Goal: Task Accomplishment & Management: Complete application form

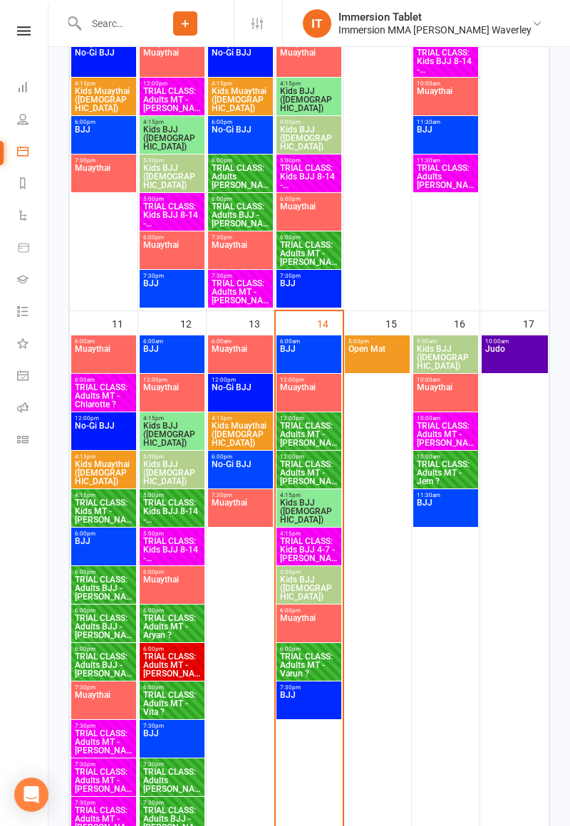
scroll to position [647, 0]
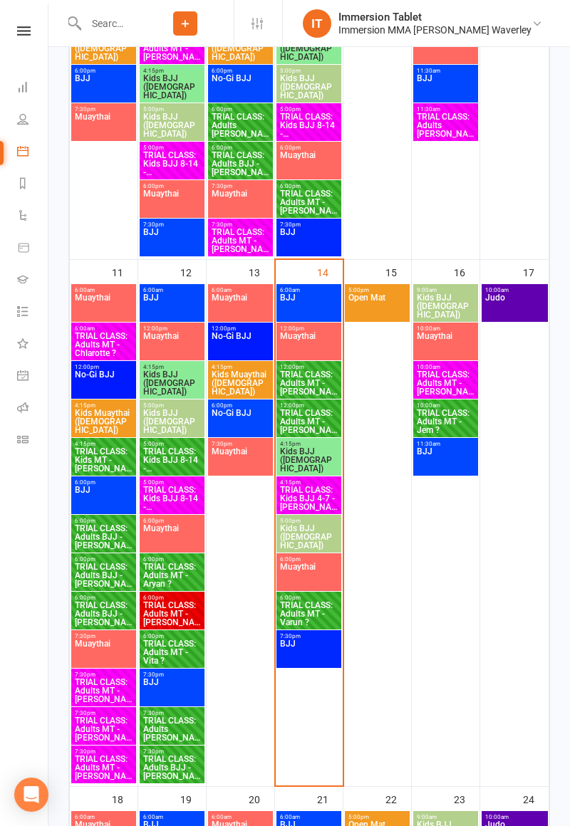
click at [319, 422] on span "TRIAL CLASS: Adults MT - [PERSON_NAME]" at bounding box center [308, 422] width 59 height 26
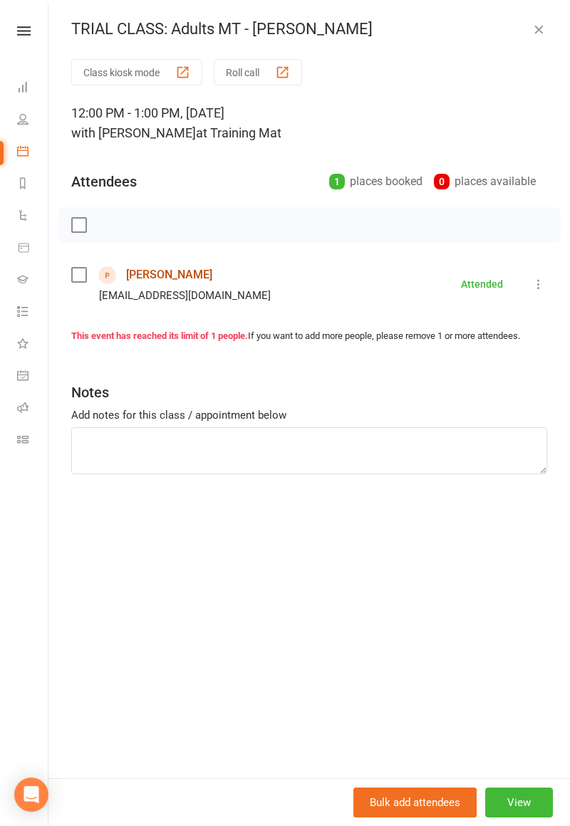
click at [150, 276] on link "[PERSON_NAME]" at bounding box center [169, 275] width 86 height 23
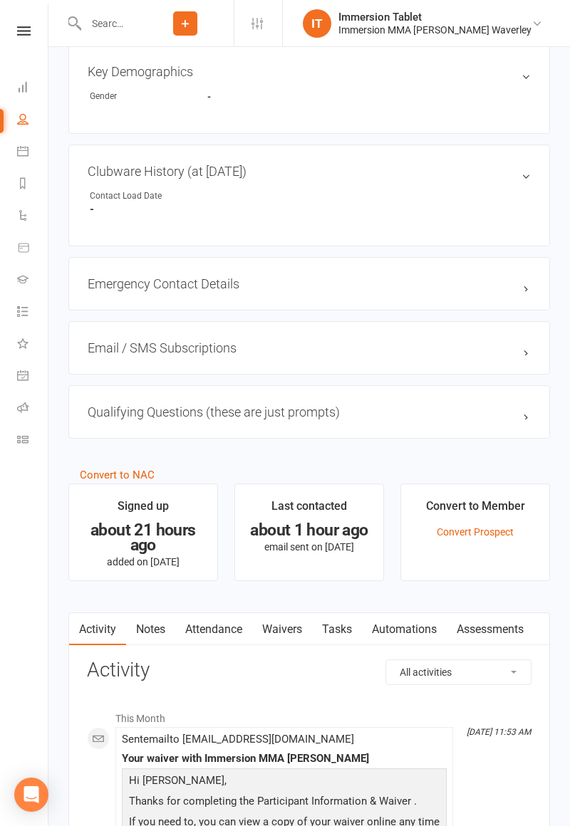
click at [278, 631] on link "Waivers" at bounding box center [282, 629] width 60 height 33
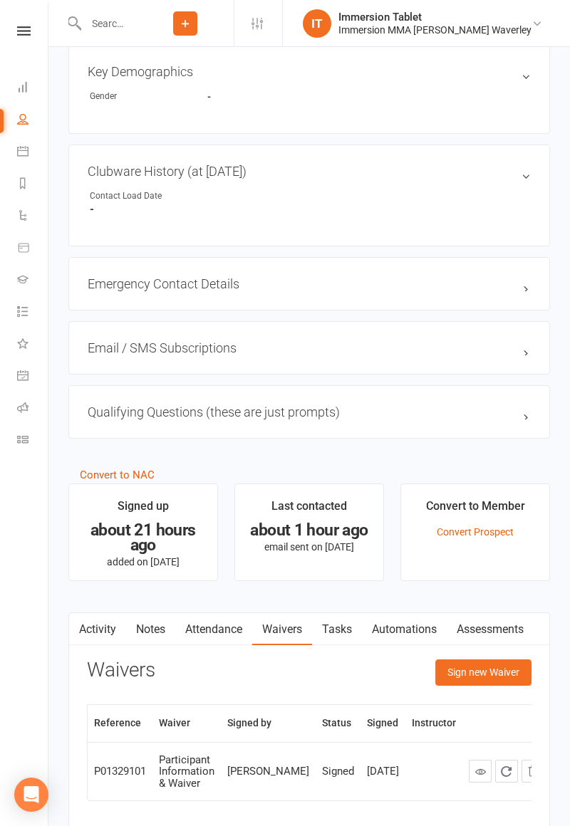
scroll to position [810, 0]
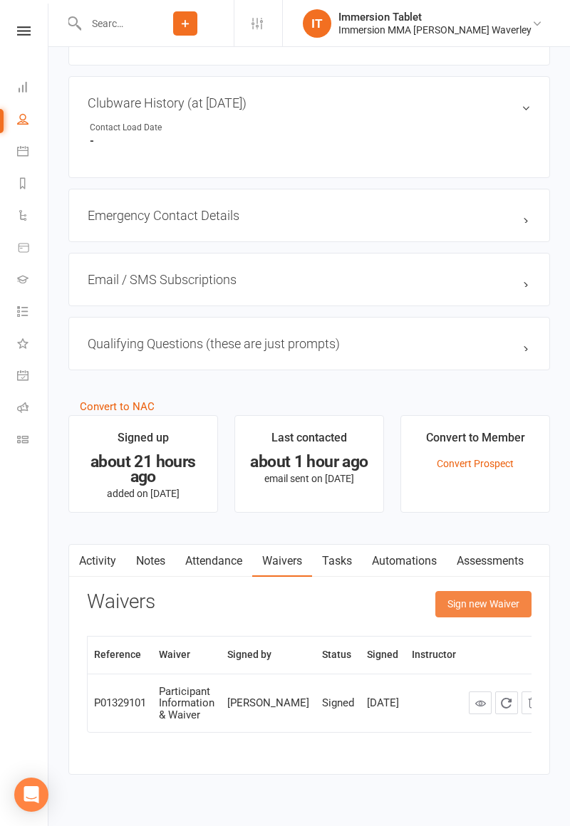
click at [495, 602] on button "Sign new Waiver" at bounding box center [483, 604] width 96 height 26
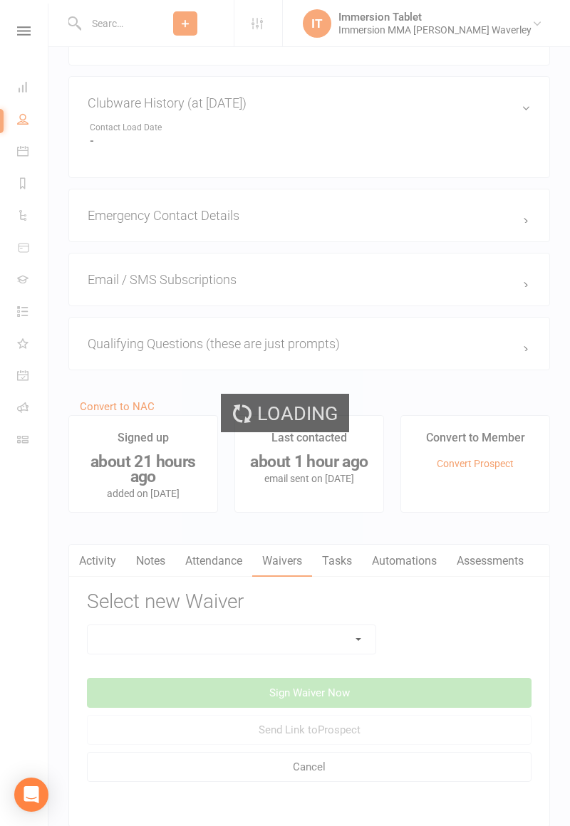
scroll to position [878, 0]
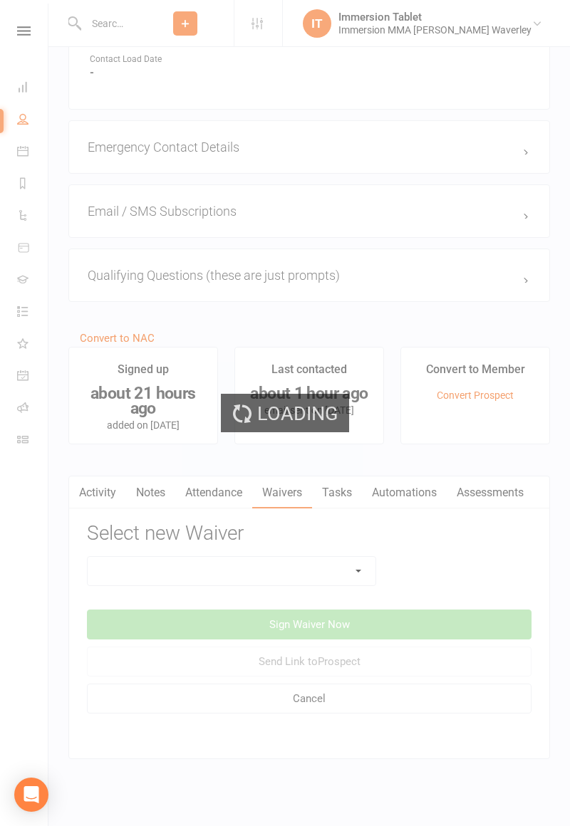
click at [322, 565] on div "Loading" at bounding box center [285, 413] width 570 height 826
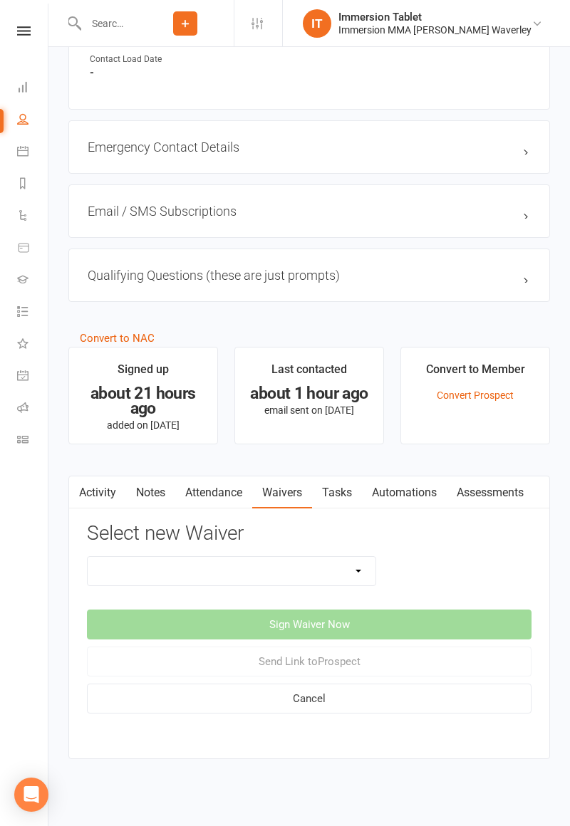
click at [321, 570] on select "Cancellation Form Immersion 10 Class Pass Form Immersion 10 Class Pass Form (Pa…" at bounding box center [232, 571] width 288 height 28
select select "10648"
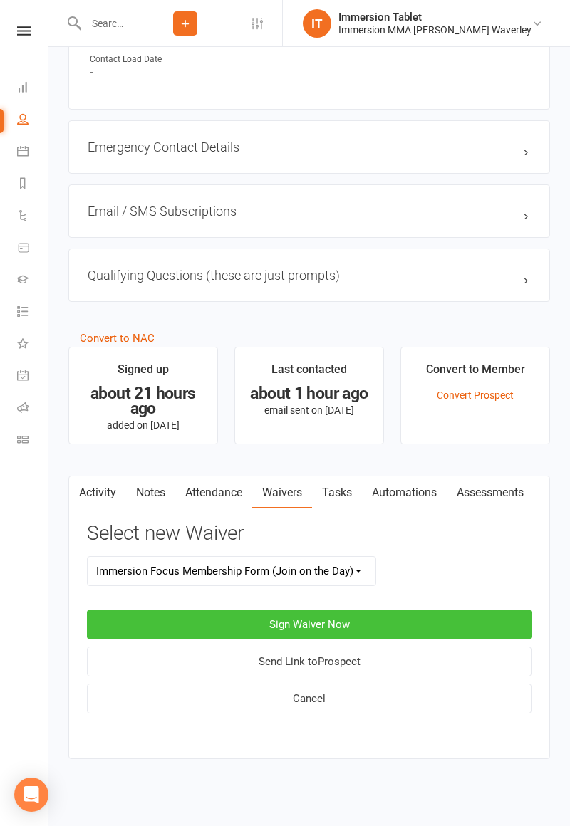
click at [411, 630] on button "Sign Waiver Now" at bounding box center [309, 625] width 444 height 30
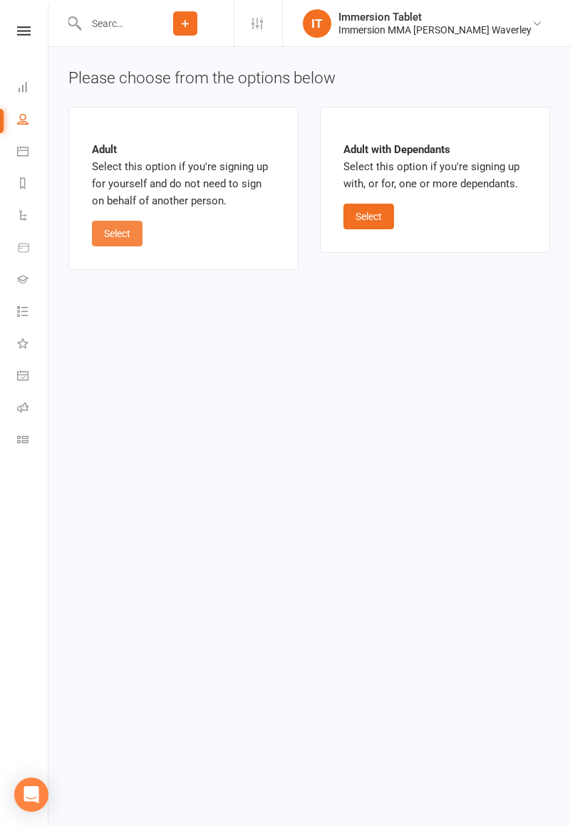
click at [112, 237] on button "Select" at bounding box center [117, 234] width 51 height 26
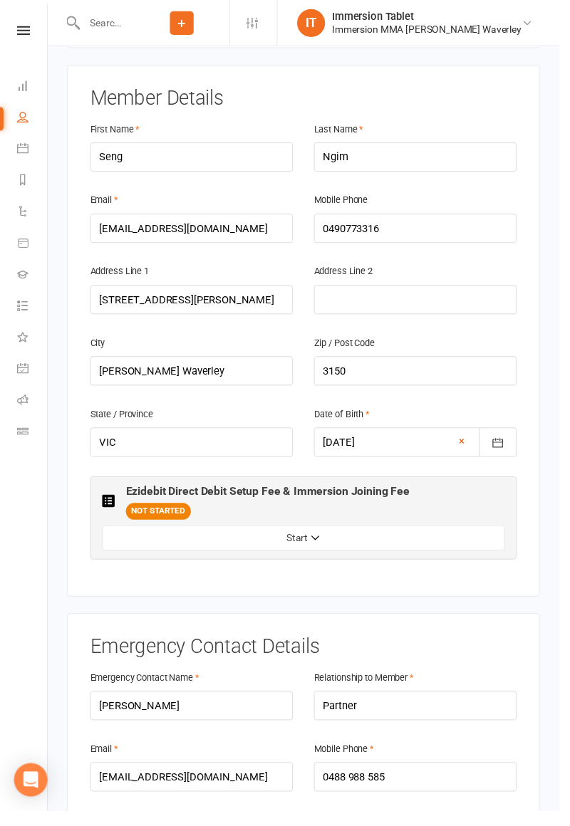
scroll to position [271, 0]
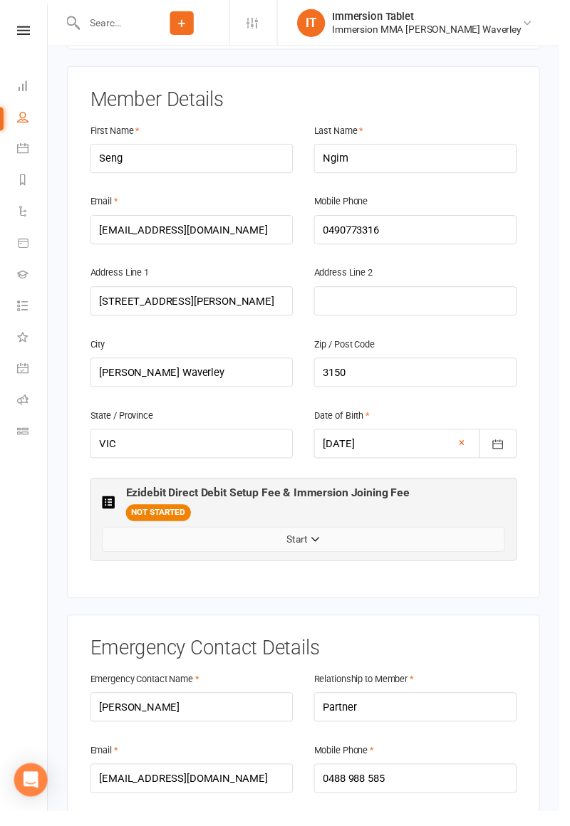
click at [194, 537] on button "Start" at bounding box center [309, 550] width 410 height 26
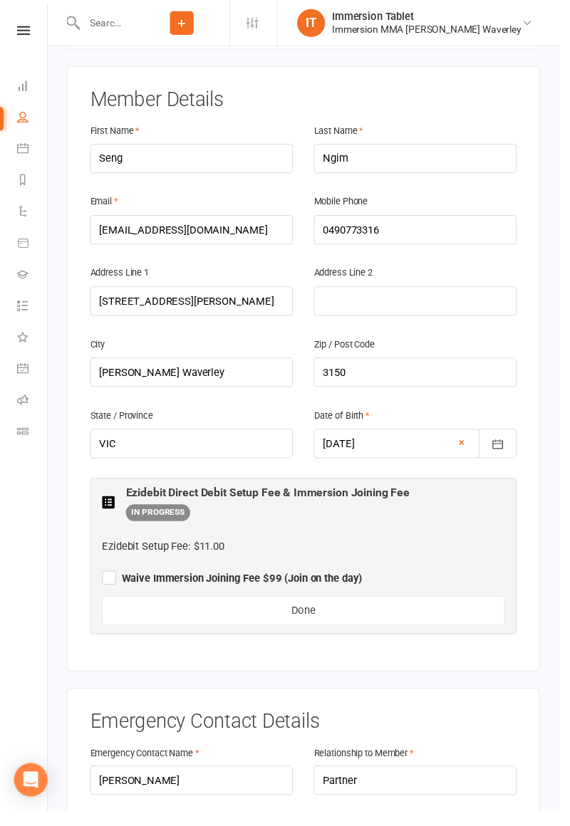
click at [104, 579] on label "Waive Immersion Joining Fee $99 (Join on the day)" at bounding box center [236, 587] width 265 height 17
click at [104, 577] on input "Waive Immersion Joining Fee $99 (Join on the day)" at bounding box center [236, 577] width 265 height 0
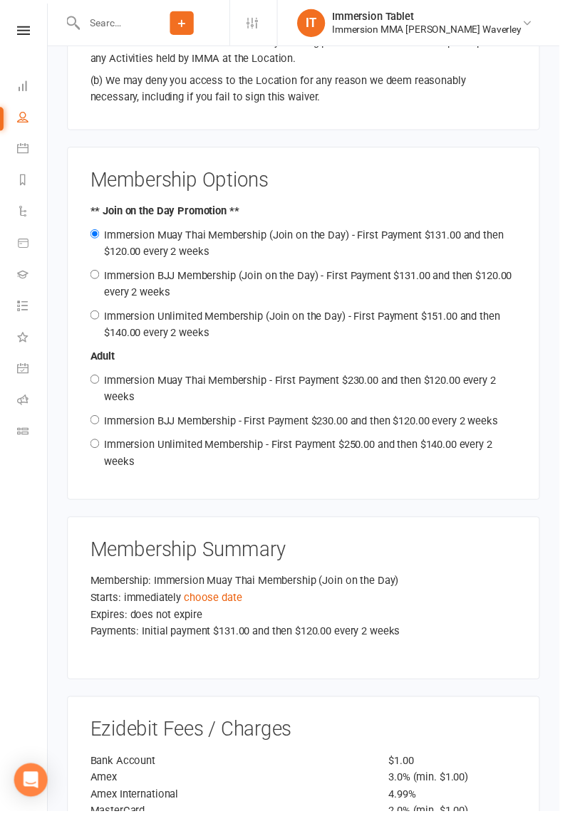
scroll to position [1657, 0]
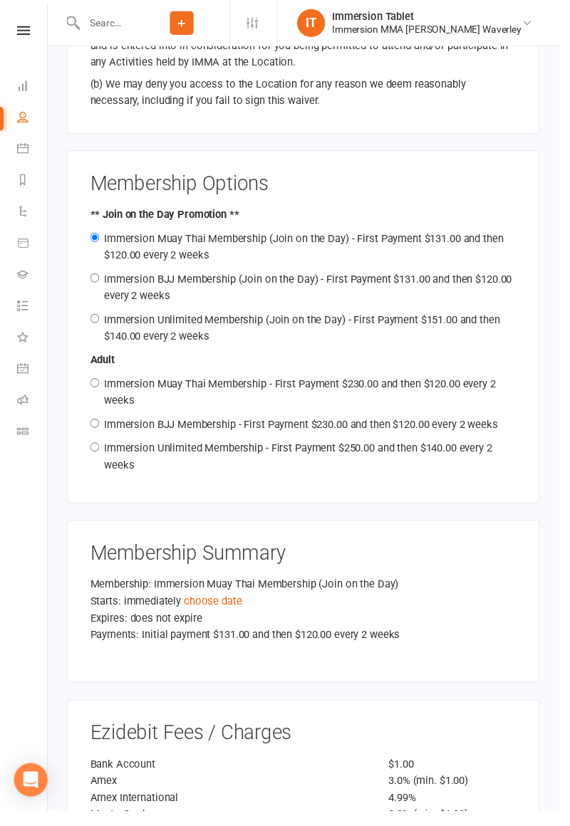
click at [212, 606] on link "choose date" at bounding box center [216, 612] width 59 height 13
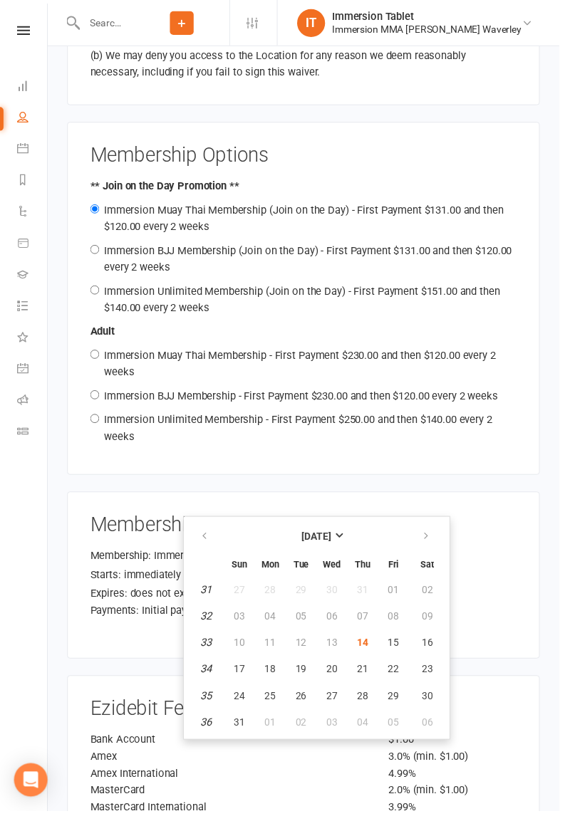
scroll to position [1727, 0]
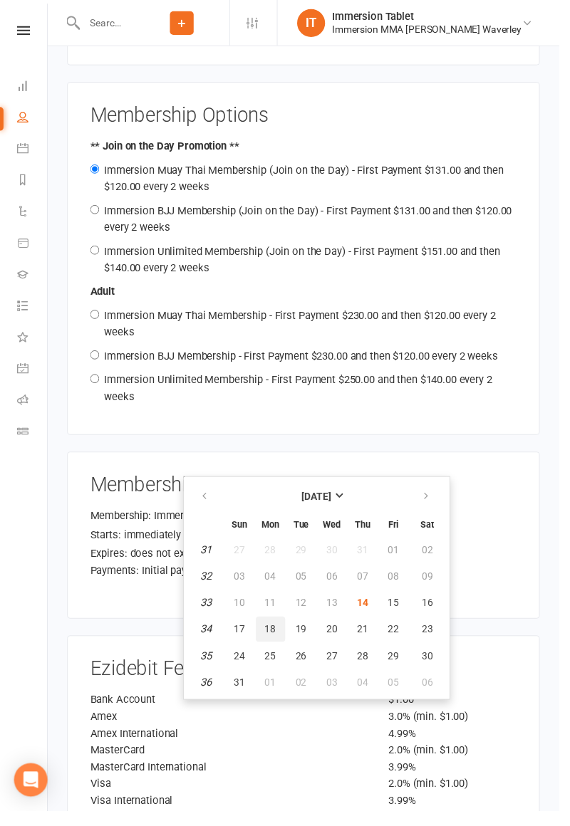
click at [277, 632] on button "18" at bounding box center [276, 641] width 30 height 26
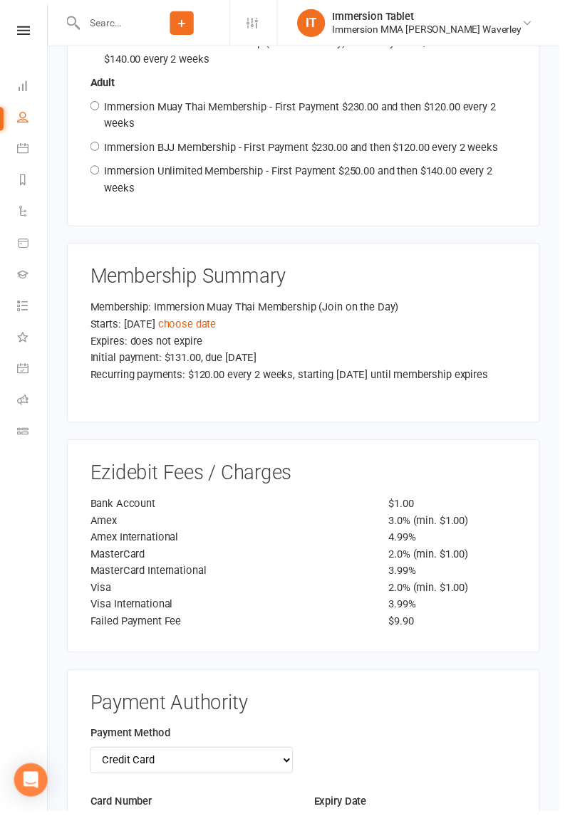
scroll to position [1940, 0]
click at [105, 761] on select "Credit Card Bank Account" at bounding box center [195, 774] width 207 height 27
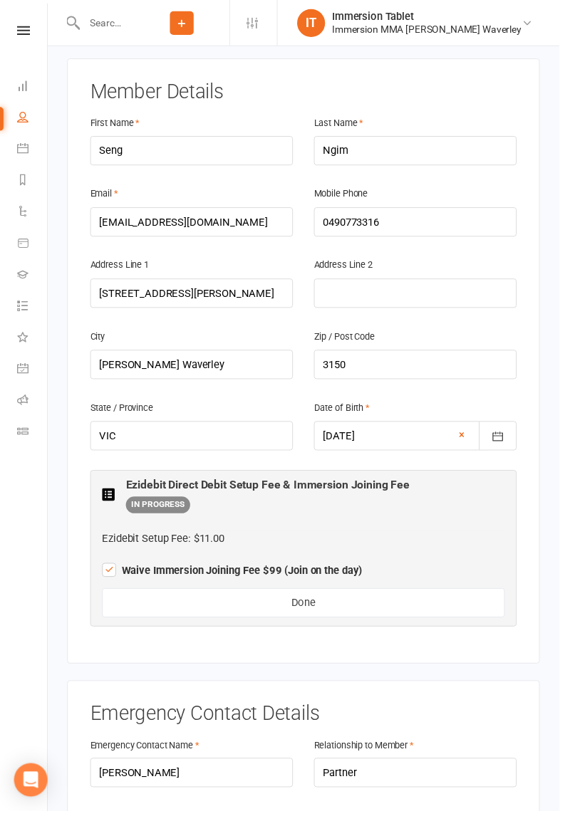
scroll to position [282, 0]
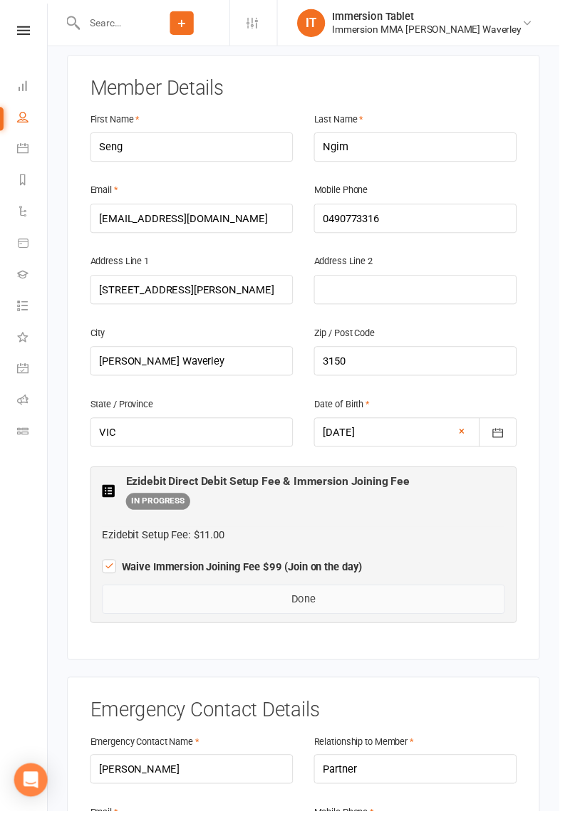
click at [420, 596] on button "Done" at bounding box center [309, 611] width 410 height 30
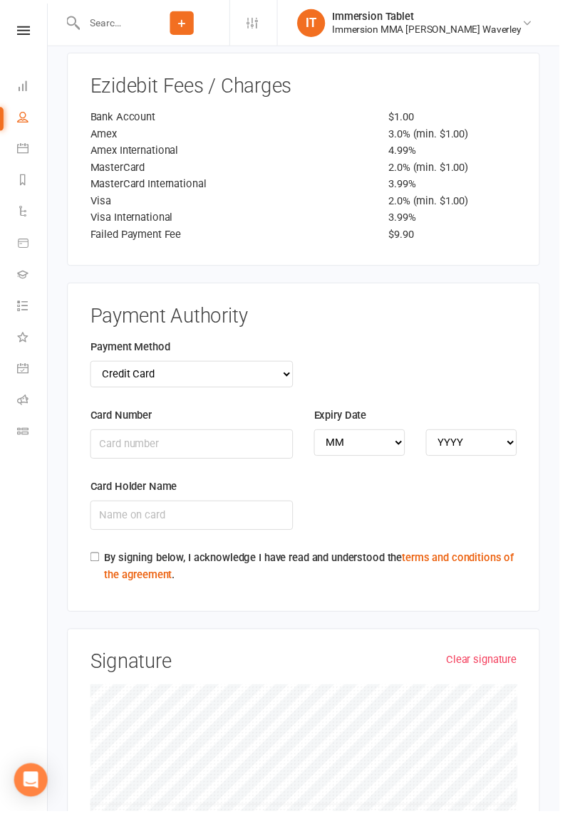
scroll to position [2215, 0]
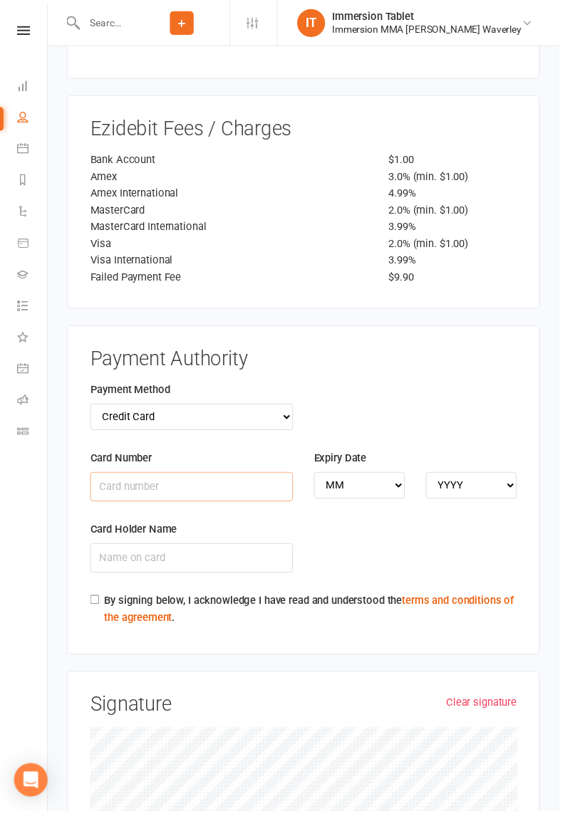
click at [245, 481] on input "Card Number" at bounding box center [195, 496] width 207 height 30
type input "[CREDIT_CARD_NUMBER]"
click at [383, 481] on select "MM 01 02 03 04 05 06 07 08 09 10 11 12" at bounding box center [366, 494] width 93 height 27
select select "03"
click at [498, 481] on select "YYYY 2025 2026 2027 2028 2029 2030 2031 2032 2033 2034" at bounding box center [480, 494] width 93 height 27
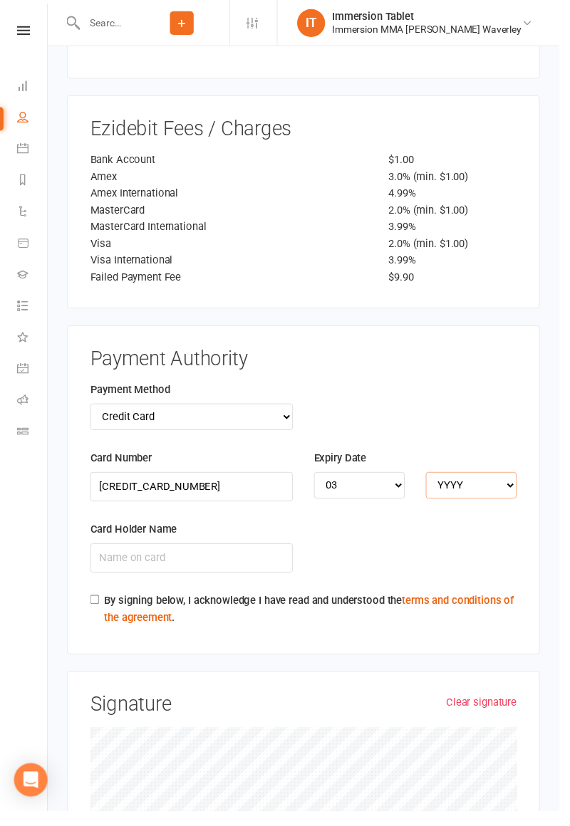
select select "2029"
click at [211, 554] on input "Card Holder Name" at bounding box center [195, 569] width 207 height 30
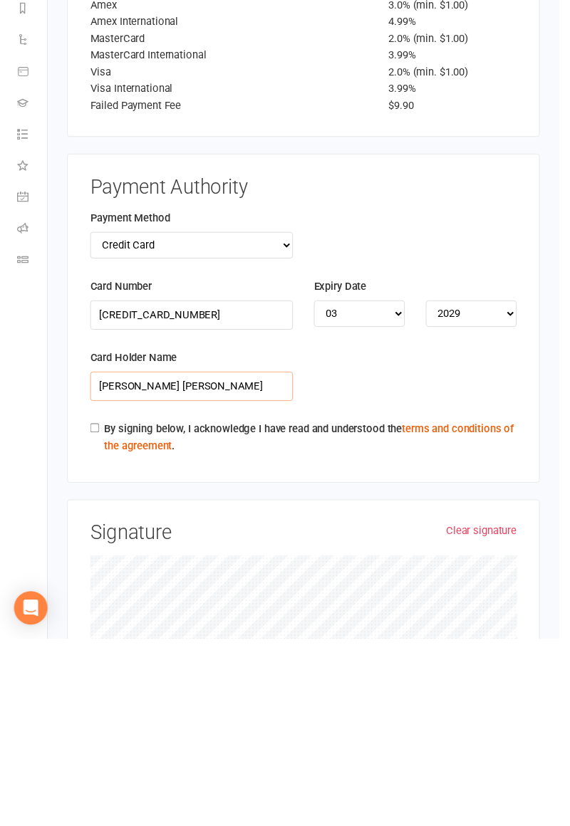
type input "[PERSON_NAME] [PERSON_NAME]"
click at [96, 607] on input "By signing below, I acknowledge I have read and understood the terms and condit…" at bounding box center [96, 611] width 9 height 9
checkbox input "true"
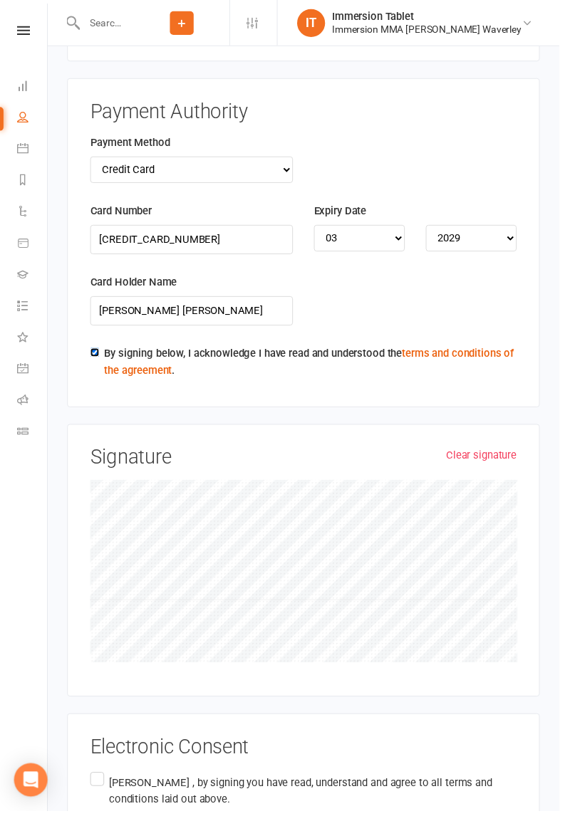
scroll to position [2483, 0]
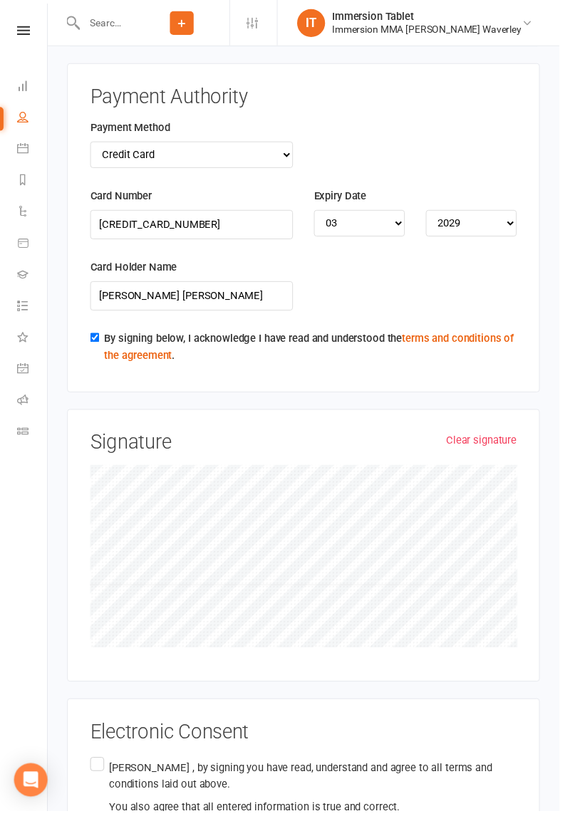
click at [94, 769] on label "[PERSON_NAME] , by signing you have read, understand and agree to all terms and…" at bounding box center [309, 803] width 434 height 68
click at [94, 769] on input "[PERSON_NAME] , by signing you have read, understand and agree to all terms and…" at bounding box center [96, 769] width 9 height 0
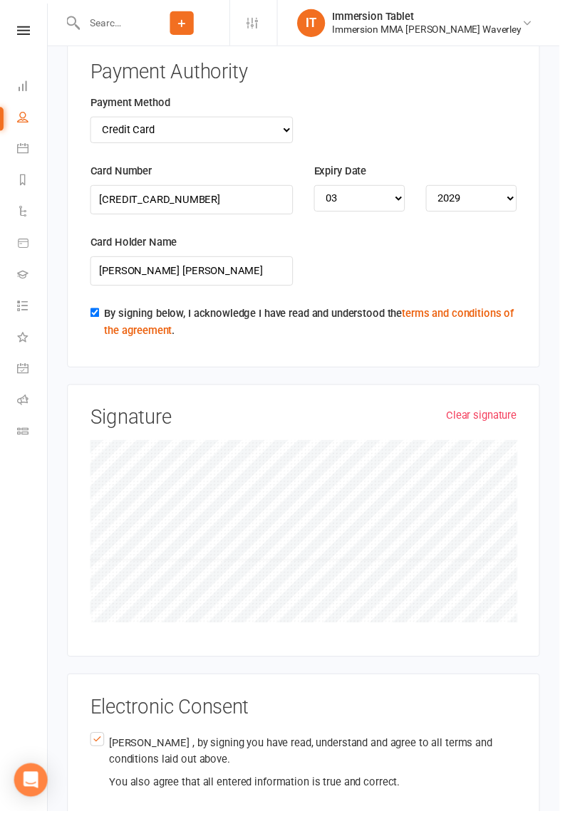
scroll to position [2477, 0]
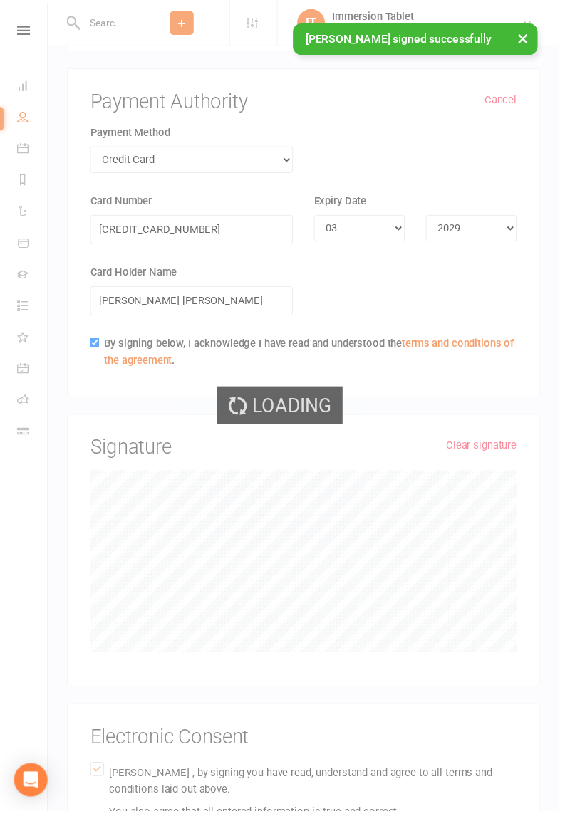
scroll to position [2066, 0]
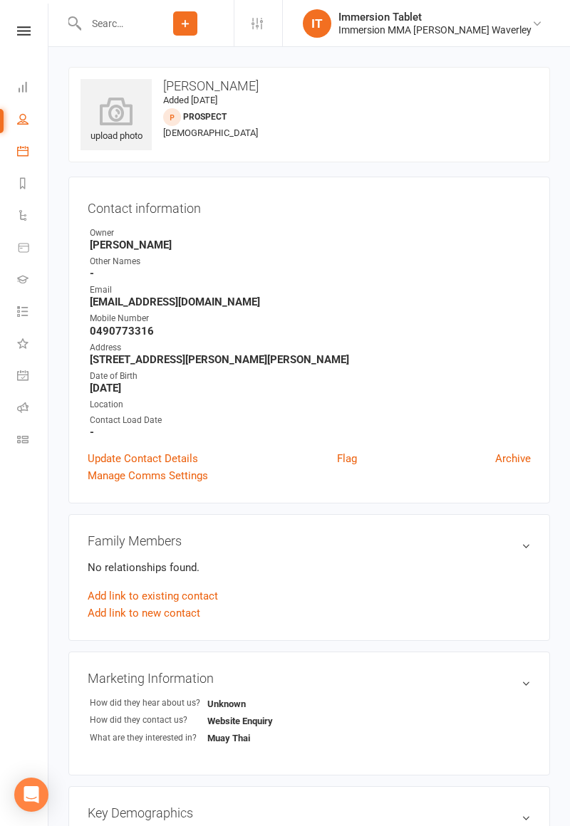
click at [19, 154] on icon at bounding box center [22, 150] width 11 height 11
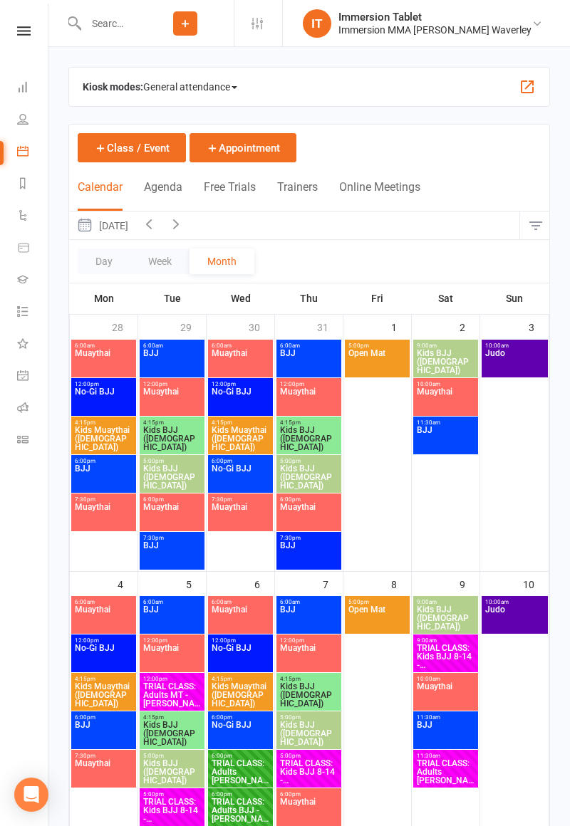
scroll to position [605, 0]
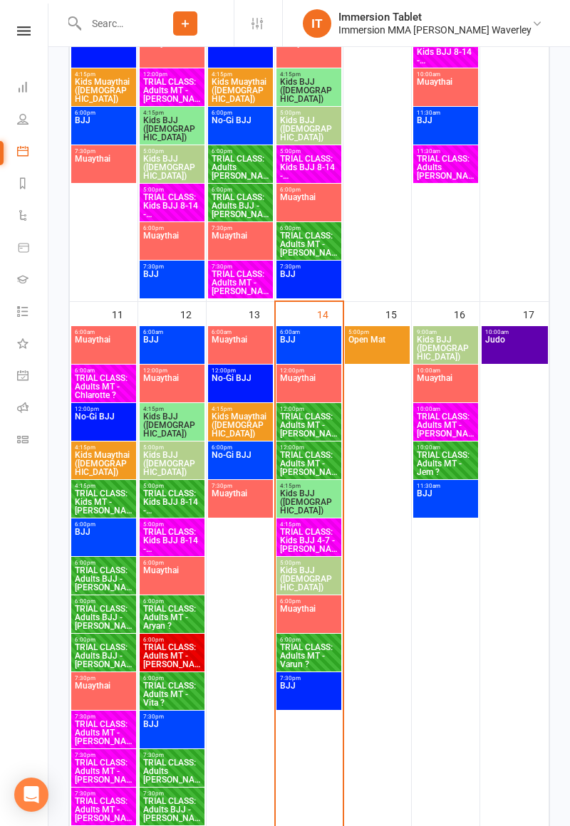
click at [318, 425] on span "TRIAL CLASS: Adults MT - [PERSON_NAME] ?" at bounding box center [308, 425] width 59 height 26
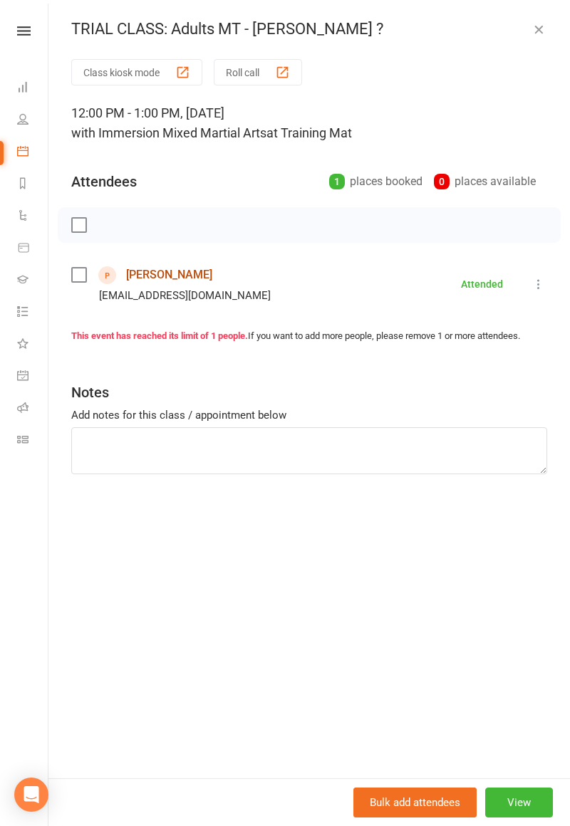
click at [188, 279] on link "[PERSON_NAME]" at bounding box center [169, 275] width 86 height 23
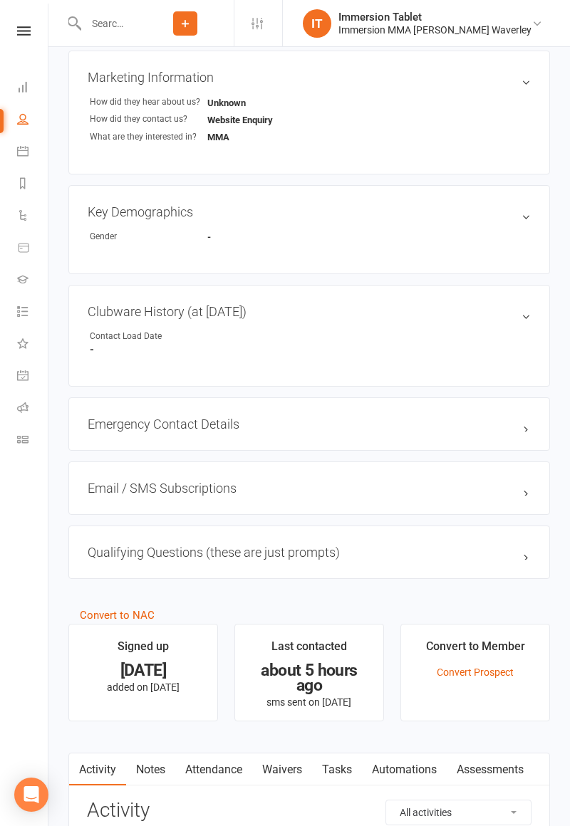
scroll to position [604, 0]
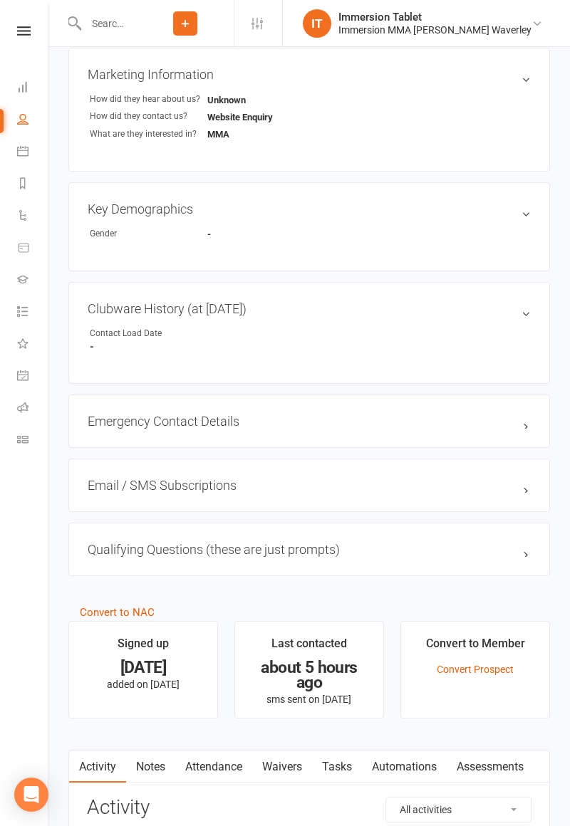
click at [288, 762] on link "Waivers" at bounding box center [282, 767] width 60 height 33
click at [496, 801] on button "Sign new Waiver" at bounding box center [483, 810] width 96 height 26
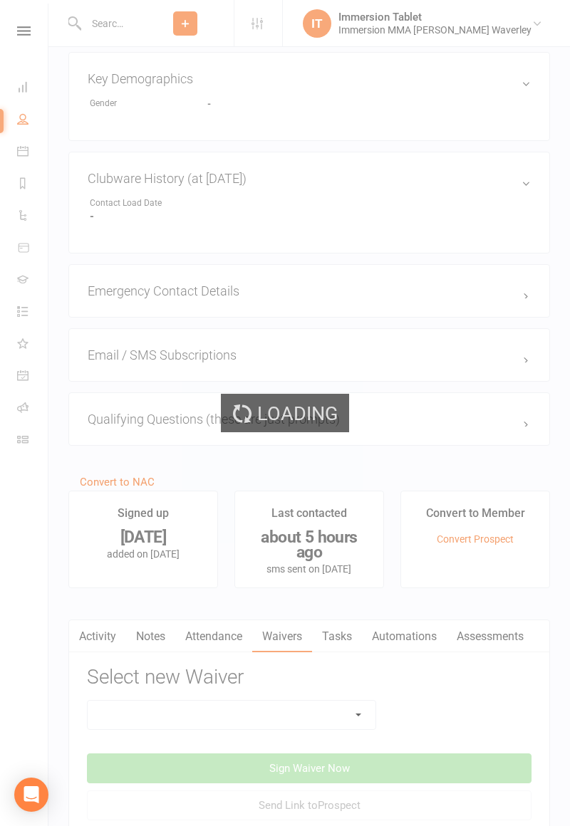
scroll to position [810, 0]
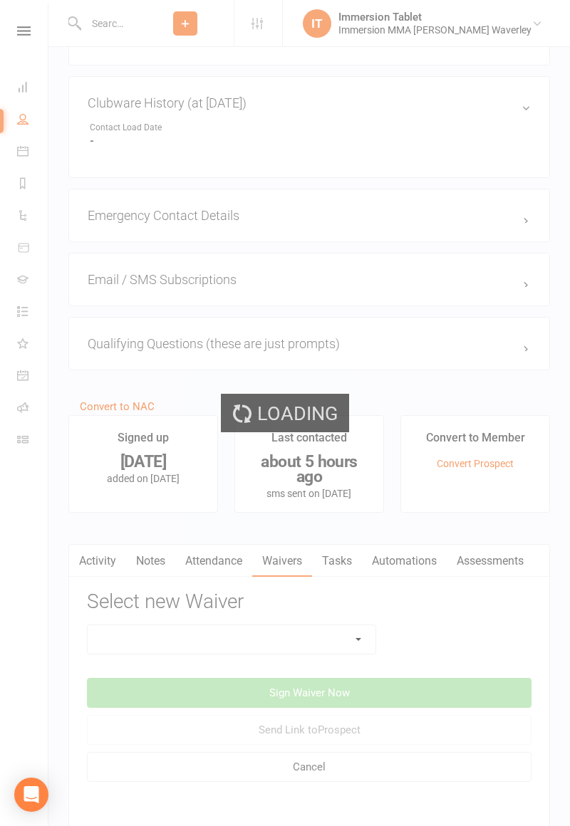
click at [342, 637] on div "Loading" at bounding box center [285, 413] width 570 height 826
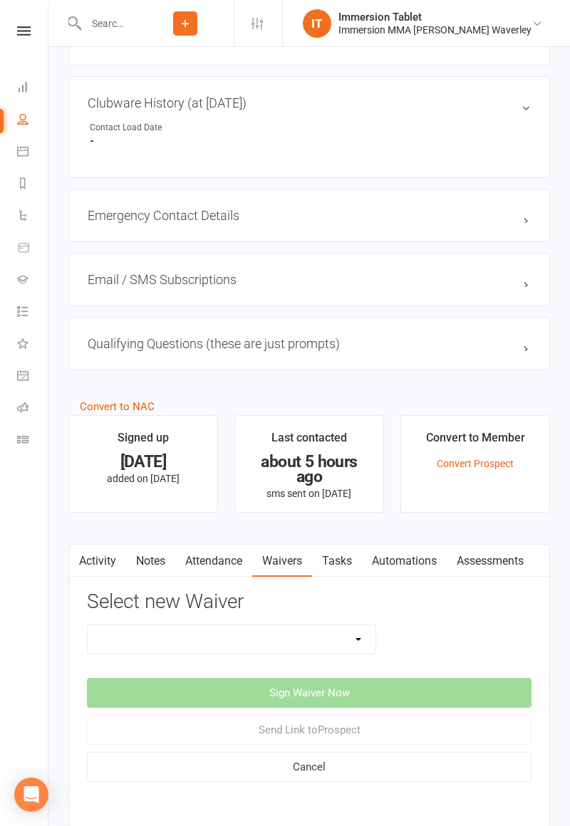
click at [351, 637] on select "Cancellation Form Immersion 10 Class Pass Form Immersion 10 Class Pass Form (Pa…" at bounding box center [232, 639] width 288 height 28
select select "10648"
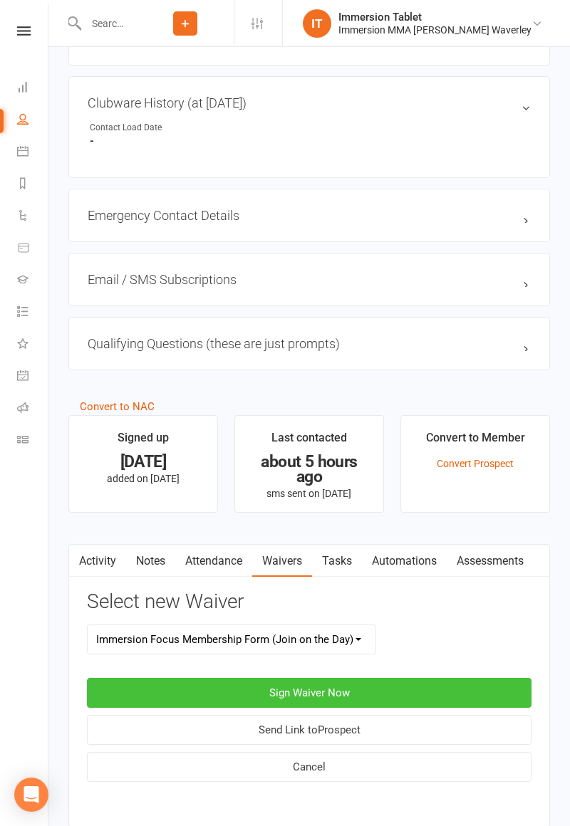
click at [462, 685] on button "Sign Waiver Now" at bounding box center [309, 693] width 444 height 30
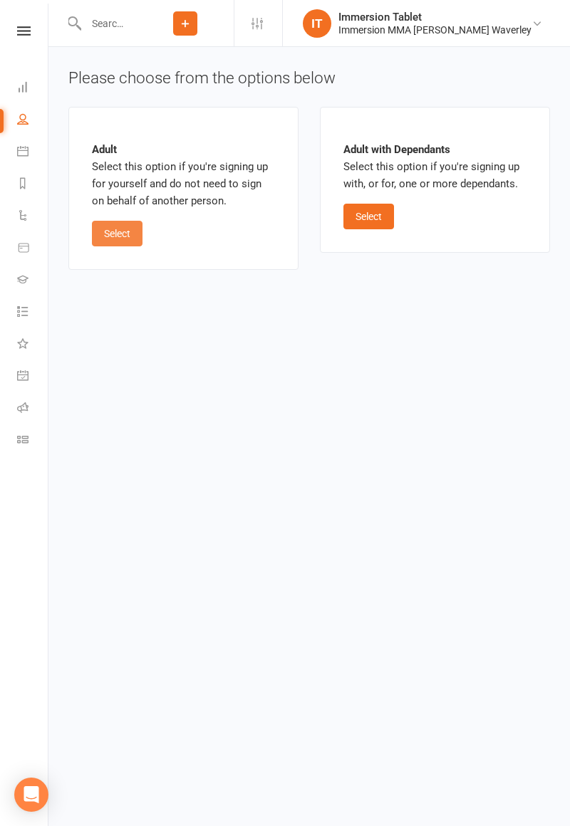
click at [118, 224] on button "Select" at bounding box center [117, 234] width 51 height 26
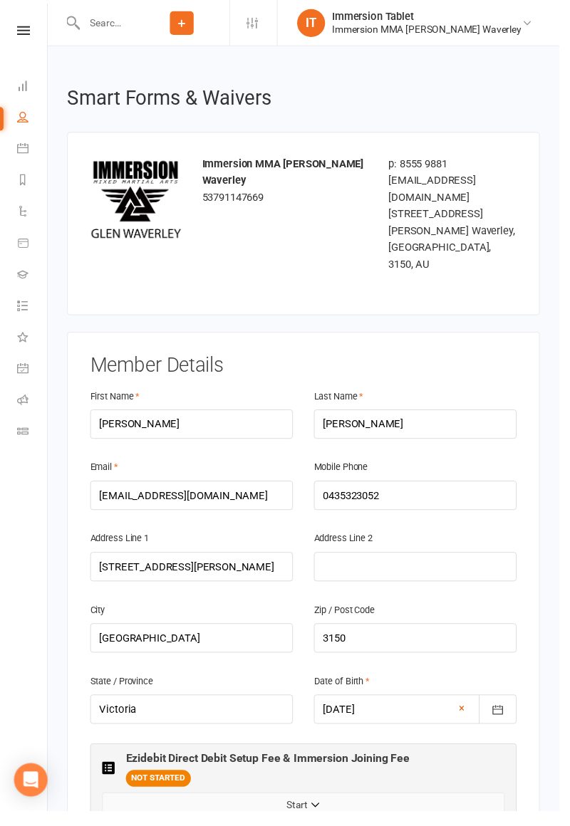
click at [423, 808] on button "Start" at bounding box center [309, 821] width 410 height 26
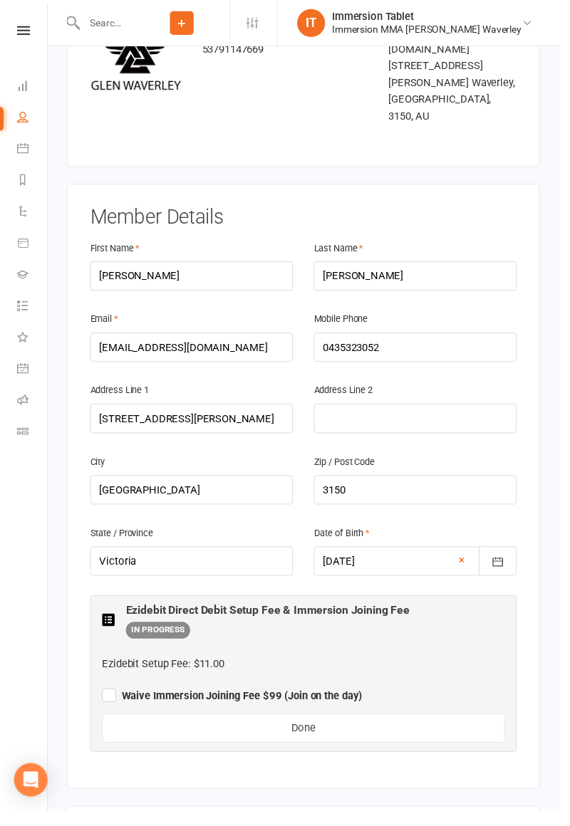
scroll to position [276, 0]
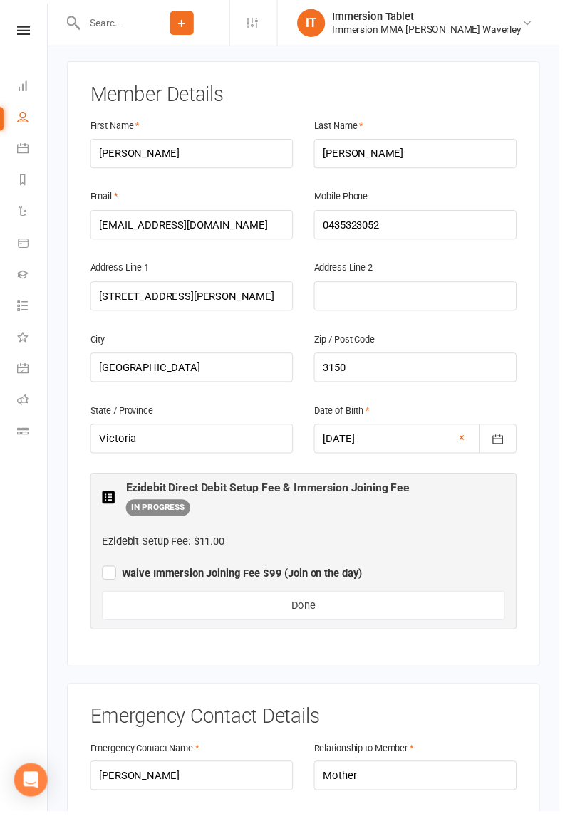
click at [108, 574] on span "Waive Immersion Joining Fee $99 (Join on the day)" at bounding box center [236, 582] width 265 height 17
click at [108, 572] on input "Waive Immersion Joining Fee $99 (Join on the day)" at bounding box center [236, 572] width 265 height 0
click at [241, 578] on span "Waive Immersion Joining Fee $99 (Join on the day)" at bounding box center [236, 584] width 265 height 13
click at [241, 572] on input "Waive Immersion Joining Fee $99 (Join on the day)" at bounding box center [236, 572] width 265 height 0
click at [276, 603] on button "Done" at bounding box center [309, 618] width 410 height 30
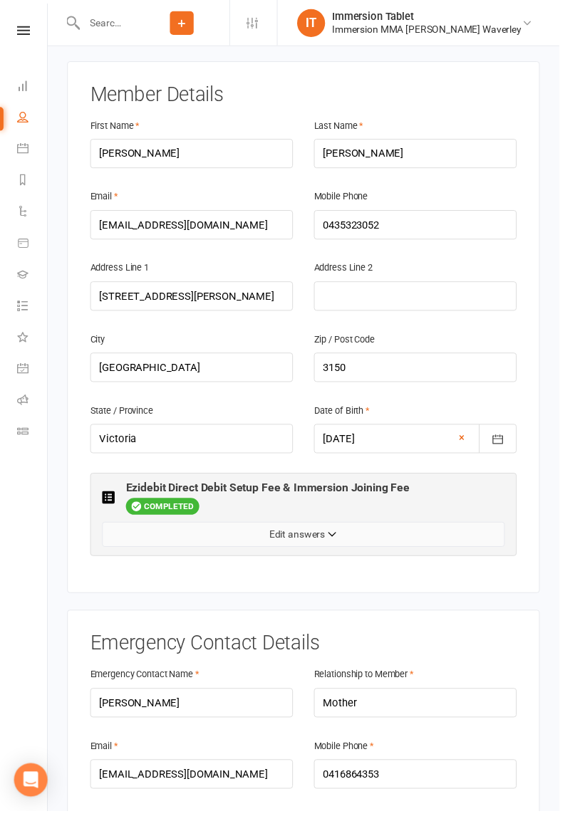
click at [207, 532] on button "Edit answers" at bounding box center [309, 545] width 410 height 26
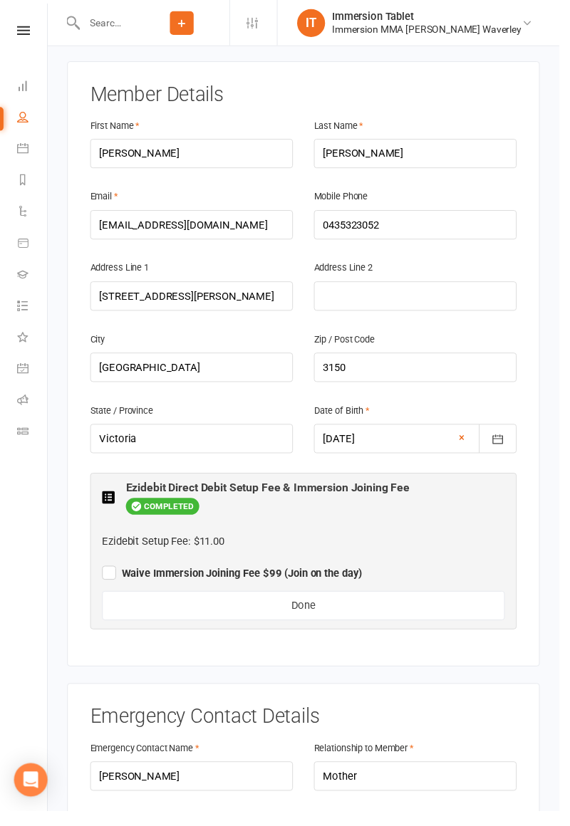
click at [111, 574] on span "Waive Immersion Joining Fee $99 (Join on the day)" at bounding box center [236, 582] width 265 height 17
click at [111, 572] on input "Waive Immersion Joining Fee $99 (Join on the day)" at bounding box center [236, 572] width 265 height 0
click at [157, 603] on button "Done" at bounding box center [309, 618] width 410 height 30
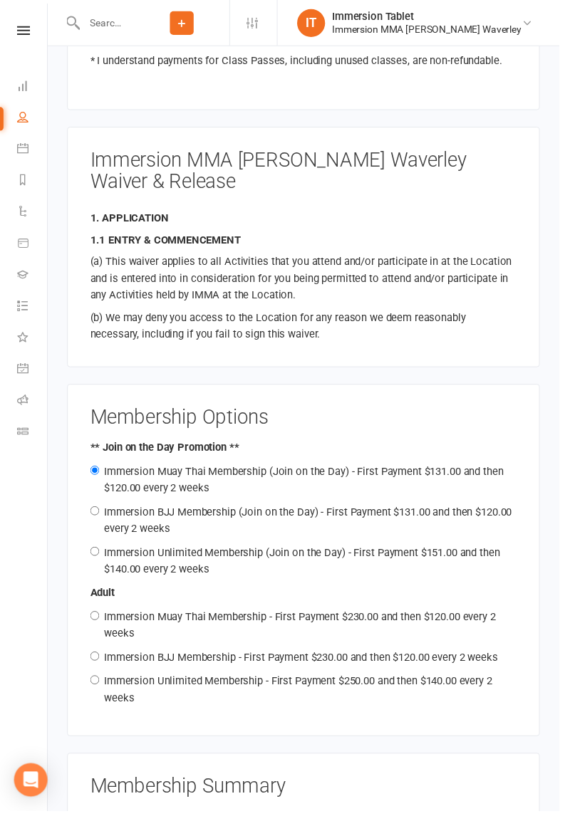
scroll to position [1346, 0]
click at [123, 556] on label "Immersion Unlimited Membership (Join on the Day) - First Payment $151.00 and th…" at bounding box center [307, 571] width 403 height 30
click at [101, 556] on input "Immersion Unlimited Membership (Join on the Day) - First Payment $151.00 and th…" at bounding box center [96, 560] width 9 height 9
radio input "true"
radio input "false"
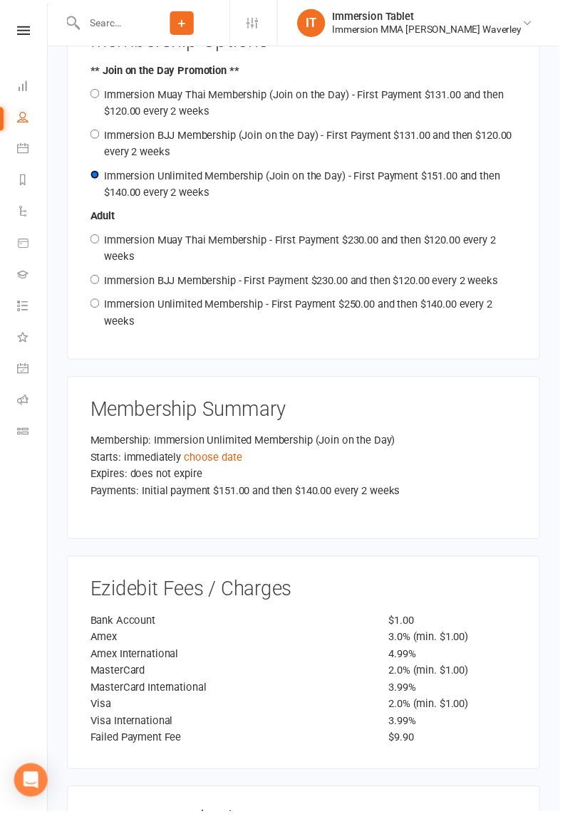
scroll to position [1729, 0]
click at [214, 460] on link "choose date" at bounding box center [216, 466] width 59 height 13
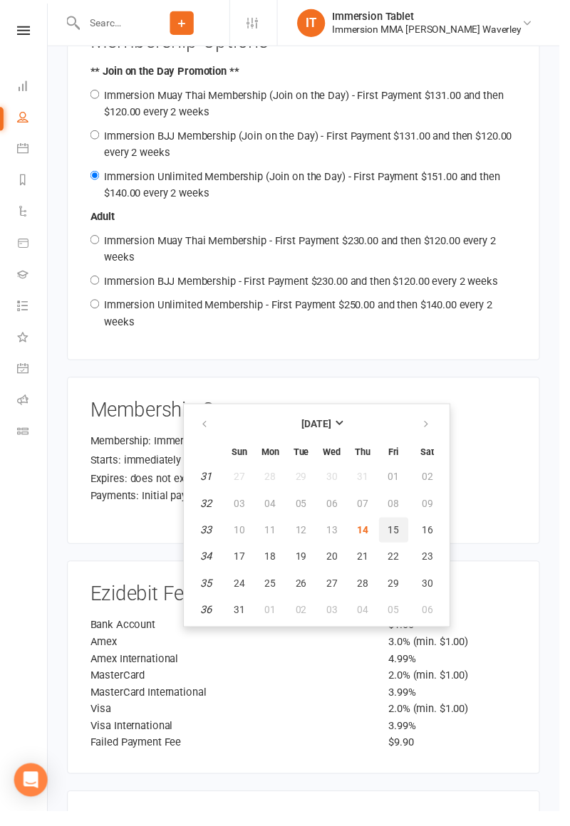
click at [407, 529] on button "15" at bounding box center [401, 540] width 30 height 26
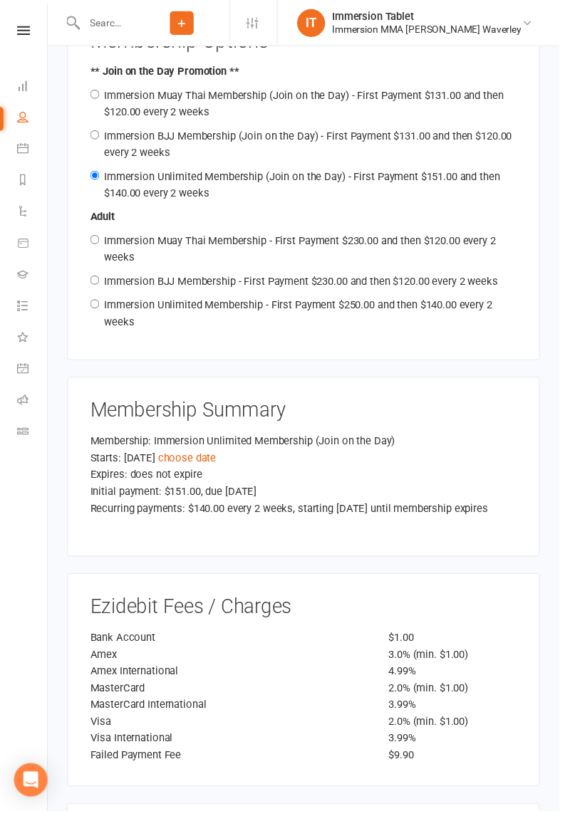
click at [295, 641] on div "Bank Account" at bounding box center [233, 649] width 304 height 17
click at [206, 460] on link "choose date" at bounding box center [190, 466] width 59 height 13
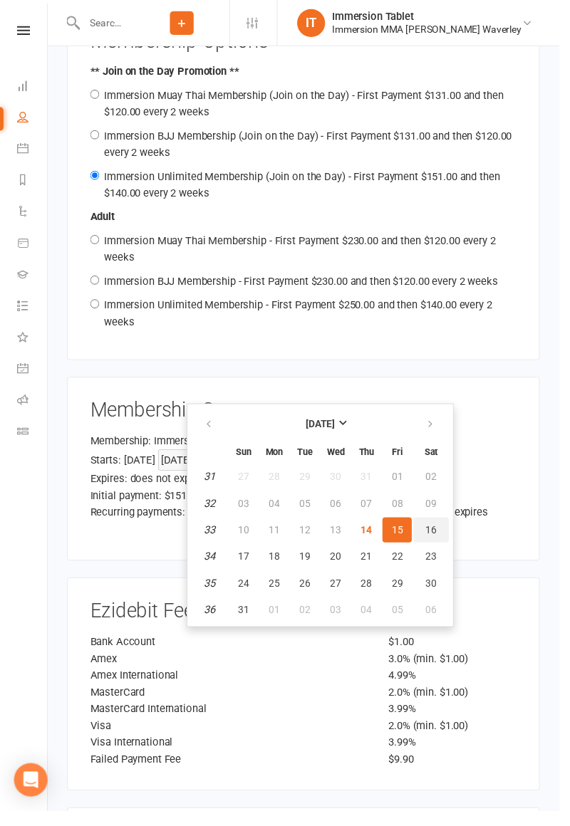
click at [437, 541] on span "16" at bounding box center [439, 539] width 11 height 11
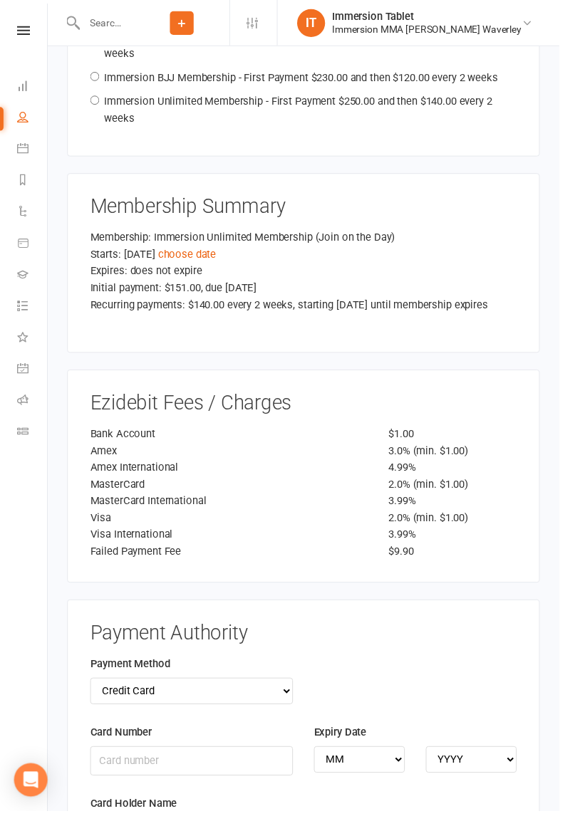
scroll to position [1936, 0]
click at [119, 691] on select "Credit Card Bank Account" at bounding box center [195, 704] width 207 height 27
select select "bank_account"
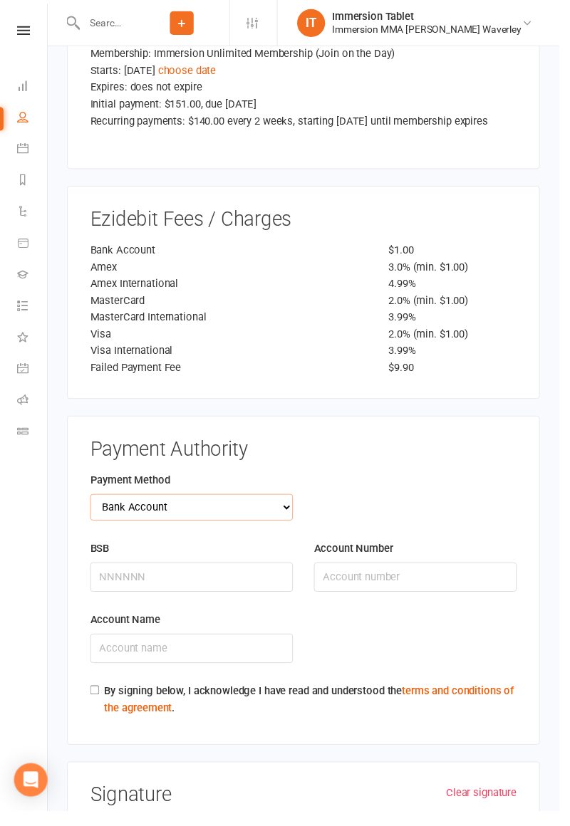
scroll to position [2120, 0]
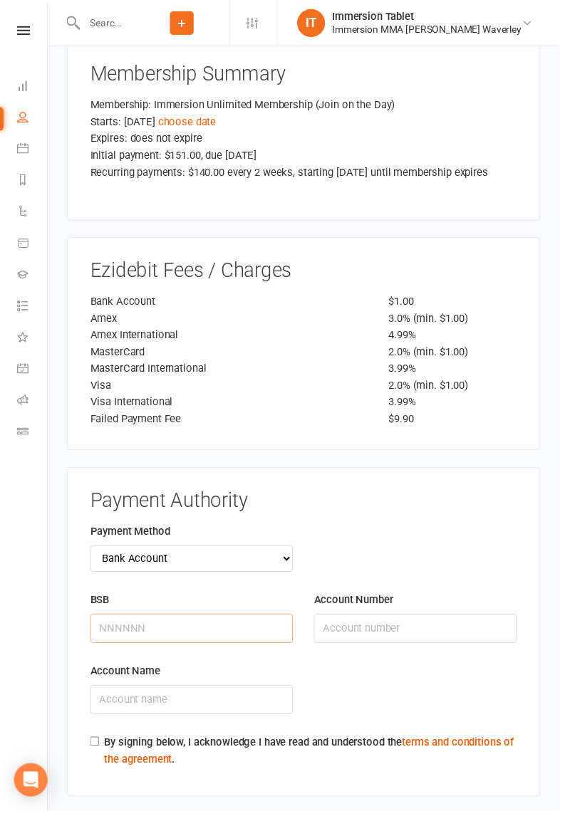
click at [202, 625] on input "BSB" at bounding box center [195, 640] width 207 height 30
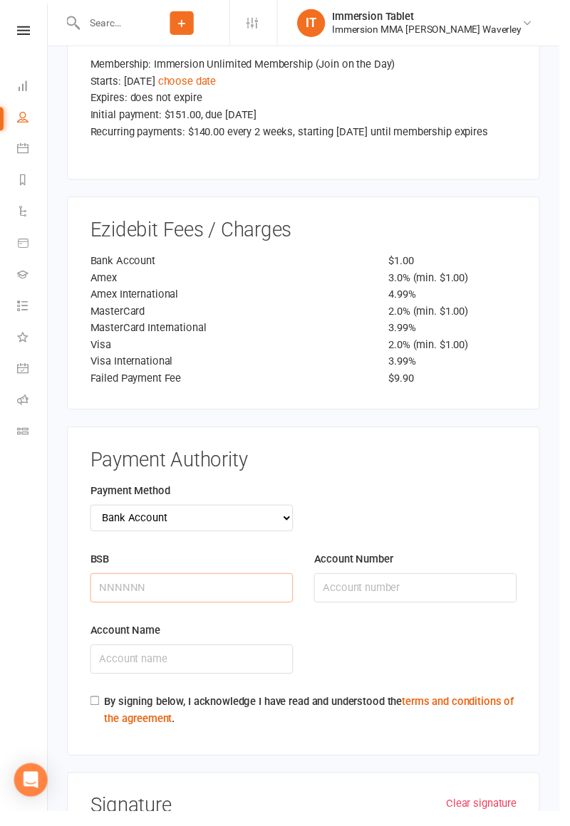
scroll to position [2141, 0]
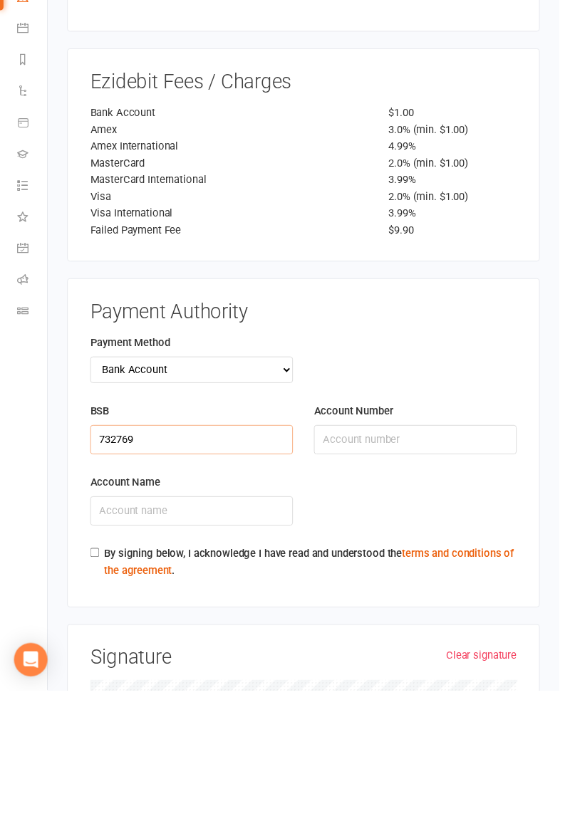
type input "732769"
click at [454, 556] on input "Account Number" at bounding box center [423, 571] width 207 height 30
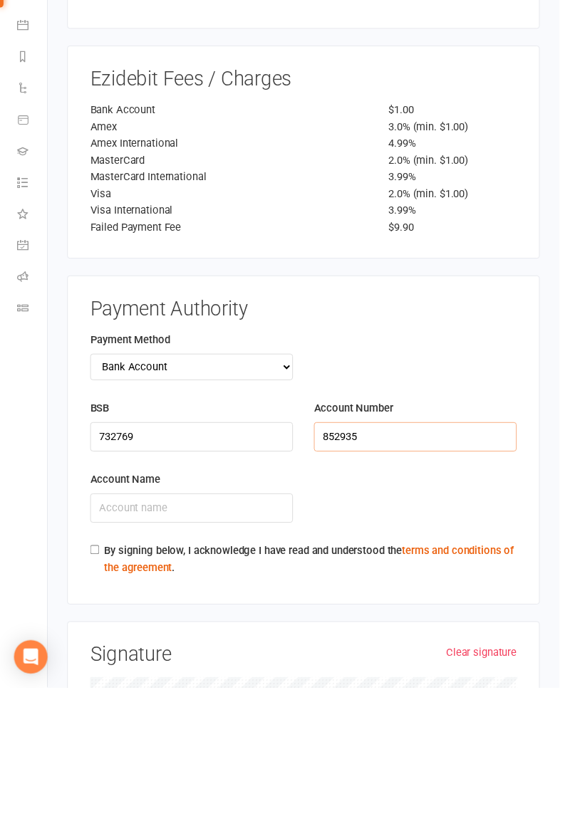
type input "852935"
click at [216, 628] on input "Account Name" at bounding box center [195, 643] width 207 height 30
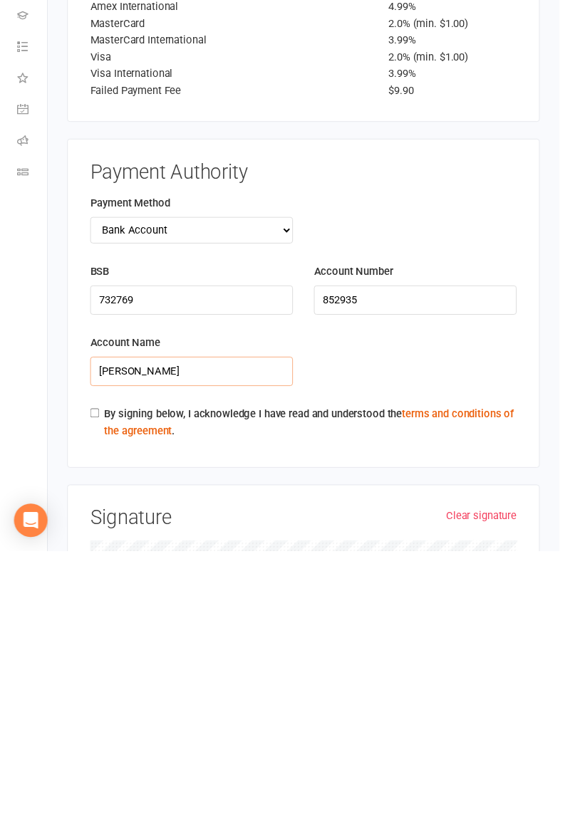
type input "[PERSON_NAME]"
click at [335, 678] on label "By signing below, I acknowledge I have read and understood the terms and condit…" at bounding box center [316, 695] width 420 height 34
click at [101, 681] on input "By signing below, I acknowledge I have read and understood the terms and condit…" at bounding box center [96, 685] width 9 height 9
checkbox input "true"
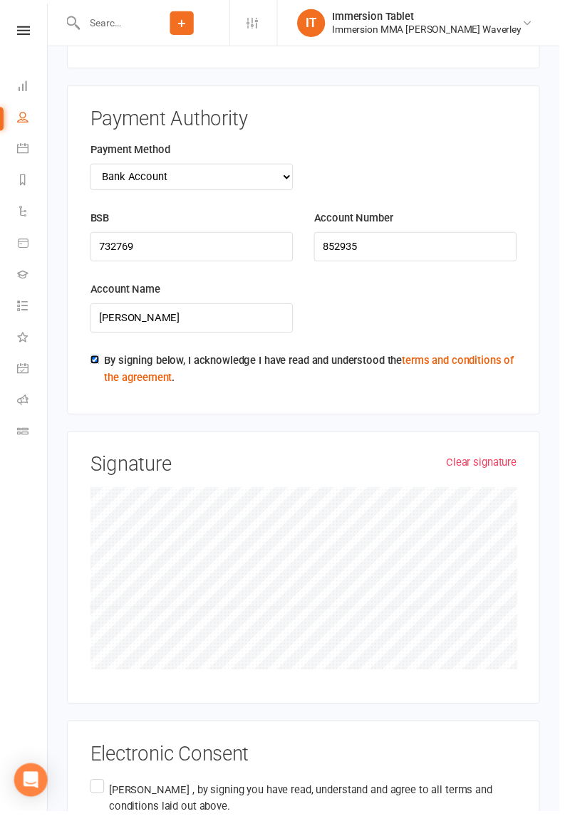
scroll to position [2483, 0]
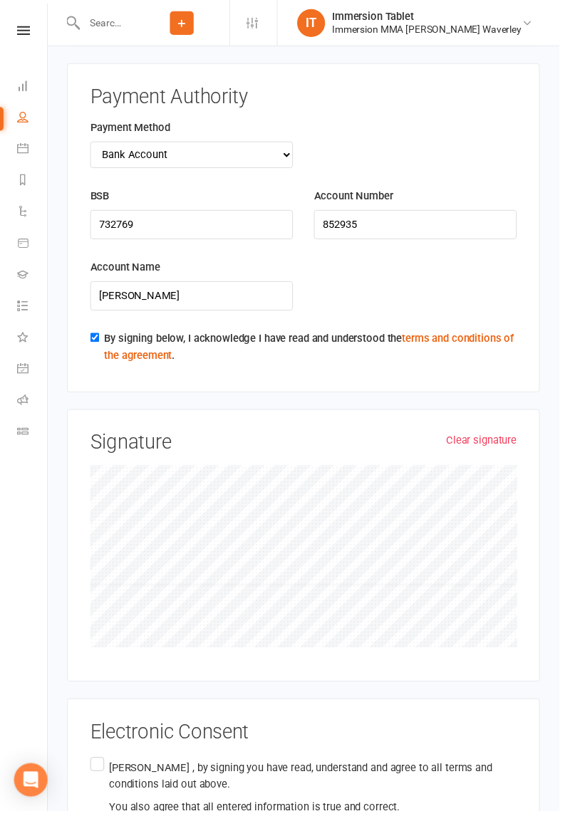
click at [108, 769] on label "[PERSON_NAME] , by signing you have read, understand and agree to all terms and…" at bounding box center [309, 803] width 434 height 68
click at [101, 769] on input "[PERSON_NAME] , by signing you have read, understand and agree to all terms and…" at bounding box center [96, 769] width 9 height 0
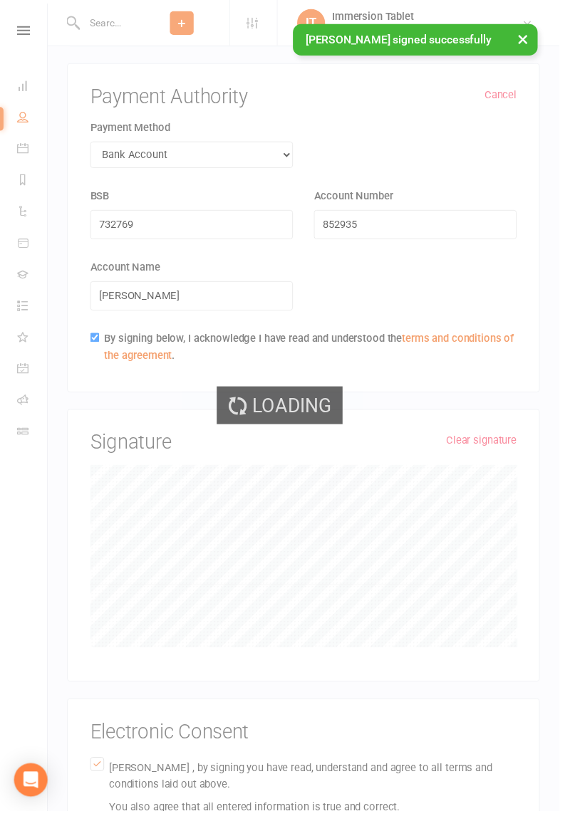
scroll to position [2066, 0]
